Goal: Task Accomplishment & Management: Use online tool/utility

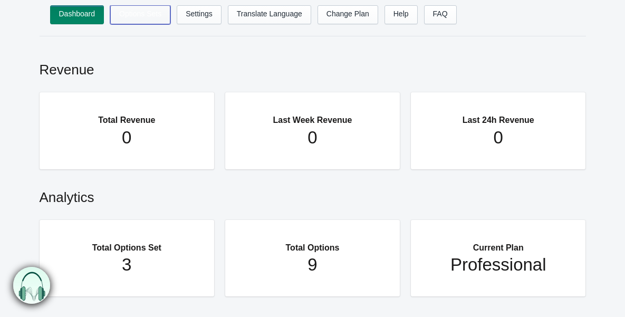
click at [142, 18] on link "Options Sets" at bounding box center [140, 14] width 60 height 19
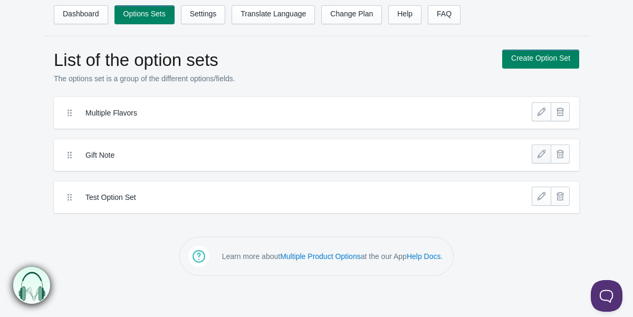
click at [537, 154] on link at bounding box center [541, 154] width 19 height 19
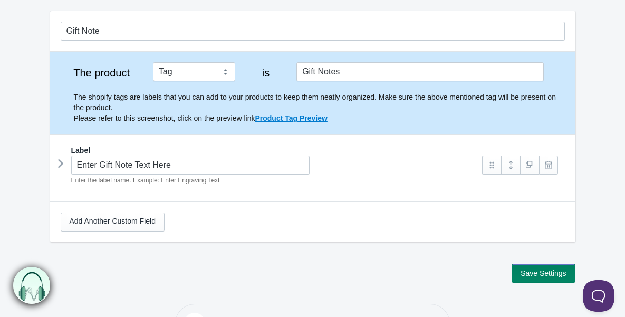
scroll to position [125, 0]
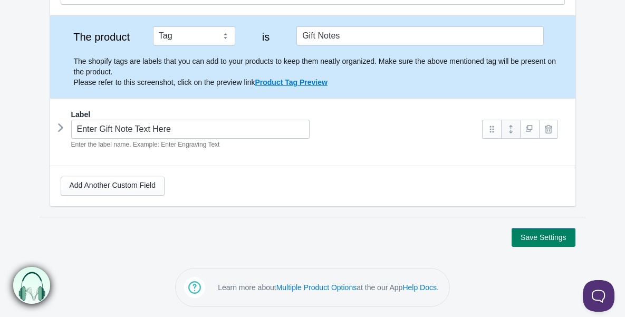
click at [512, 129] on link at bounding box center [510, 129] width 19 height 19
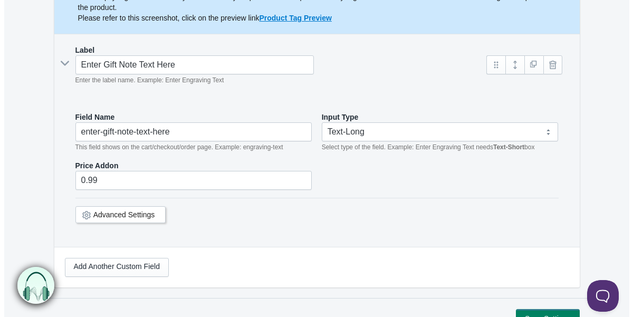
scroll to position [189, 0]
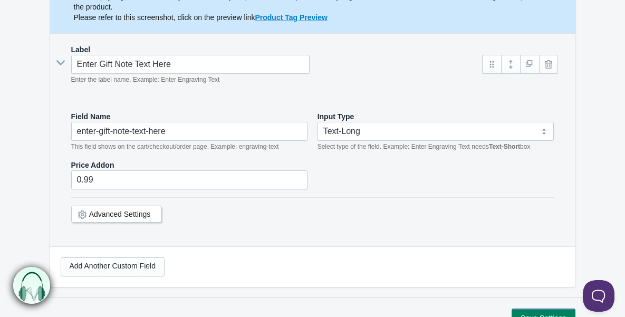
click at [210, 102] on div "Field Name enter-gift-note-text-here This field shows on the cart/checkout/orde…" at bounding box center [313, 174] width 505 height 146
